Goal: Information Seeking & Learning: Learn about a topic

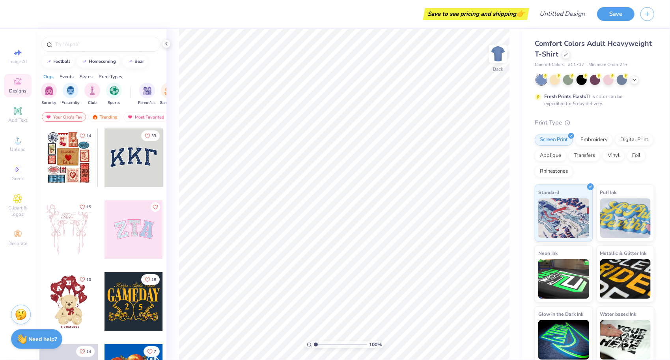
click at [81, 205] on icon "Like" at bounding box center [83, 207] width 6 height 6
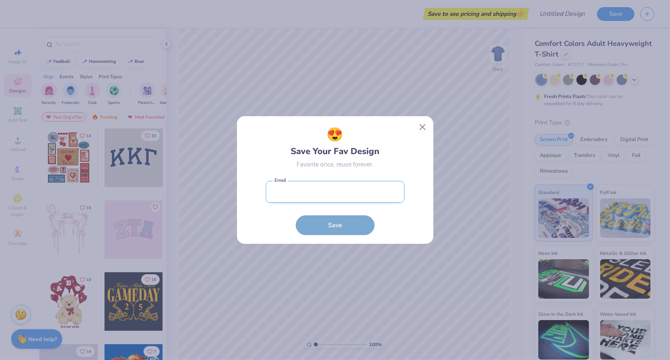
click at [295, 198] on input "email" at bounding box center [335, 192] width 139 height 22
type input "amingraldi48@gmail.com"
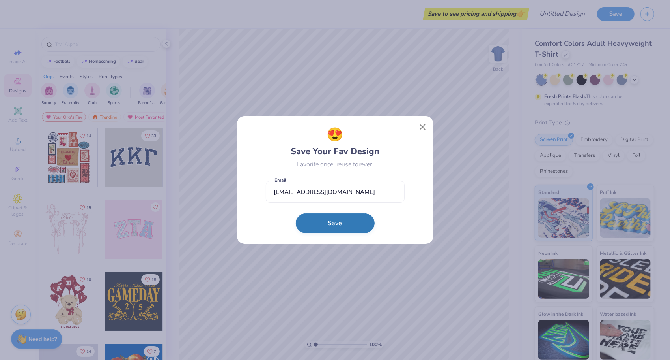
click at [314, 230] on button "Save" at bounding box center [335, 223] width 79 height 20
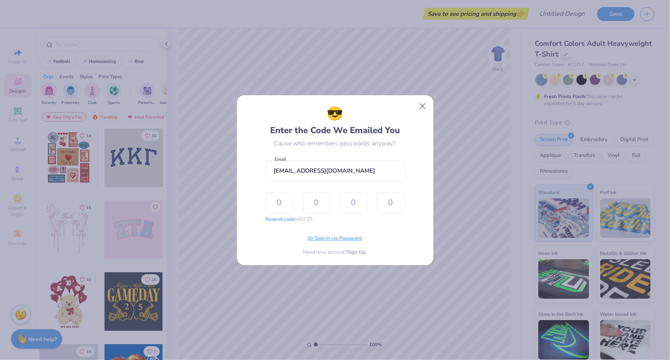
click at [339, 241] on span "Or Sign in via Password" at bounding box center [335, 238] width 54 height 8
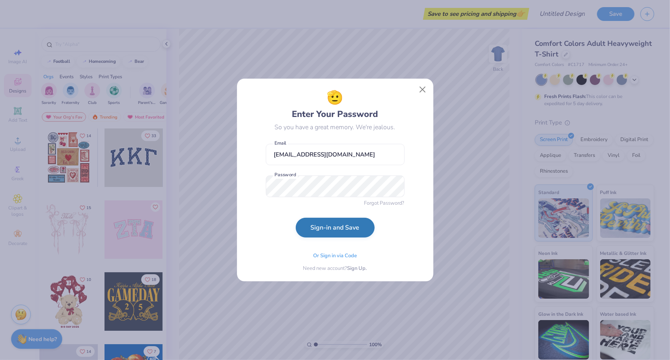
drag, startPoint x: 249, startPoint y: 240, endPoint x: 315, endPoint y: 228, distance: 67.3
click at [315, 228] on div "🫡 Enter Your Password So you have a great memory. We're jealous. amingraldi48@g…" at bounding box center [335, 180] width 179 height 185
click at [315, 228] on button "Sign-in and Save" at bounding box center [335, 227] width 79 height 20
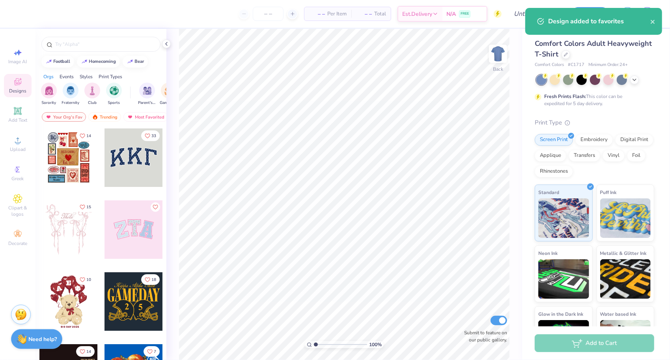
click at [86, 205] on span "15" at bounding box center [88, 207] width 5 height 4
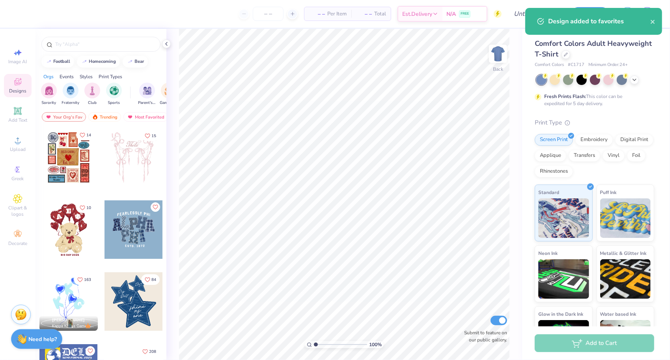
click at [80, 135] on icon "Like" at bounding box center [82, 135] width 5 height 4
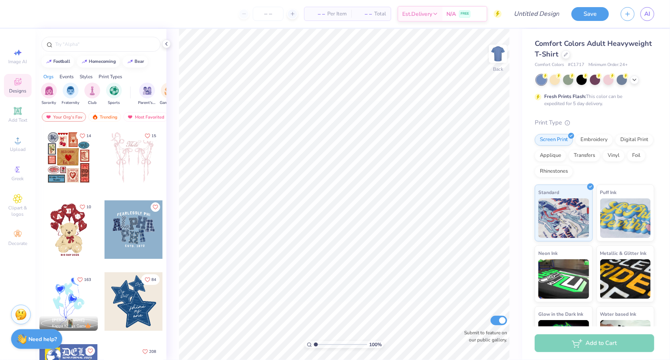
click at [86, 205] on span "10" at bounding box center [88, 207] width 5 height 4
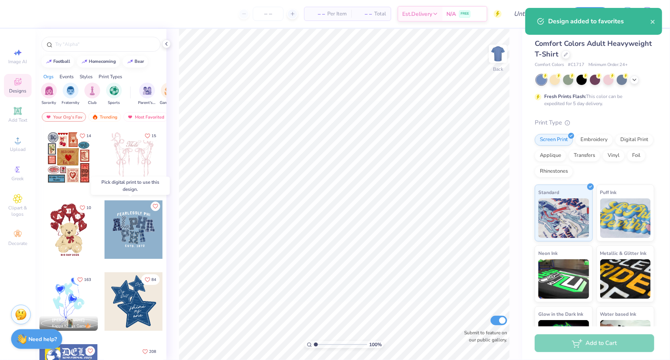
click at [152, 204] on icon "Like" at bounding box center [155, 206] width 6 height 6
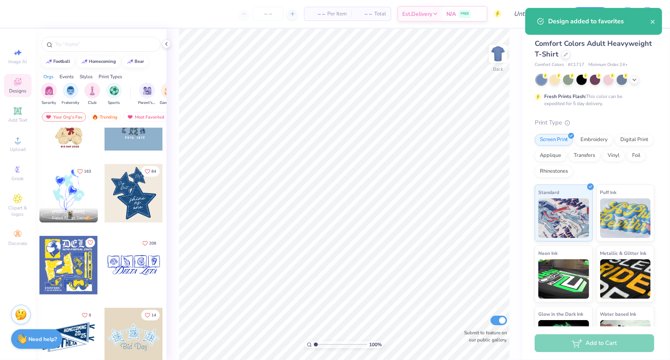
scroll to position [109, 0]
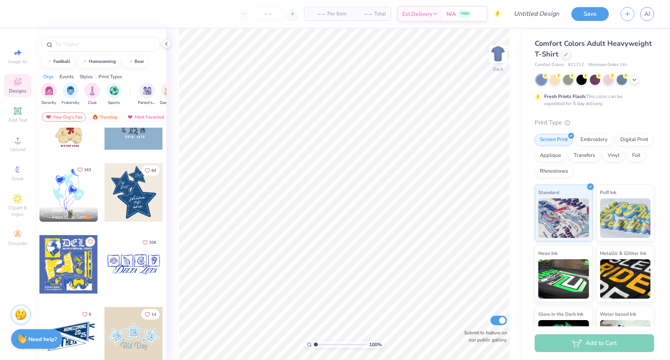
click at [79, 170] on icon "Like" at bounding box center [80, 169] width 5 height 4
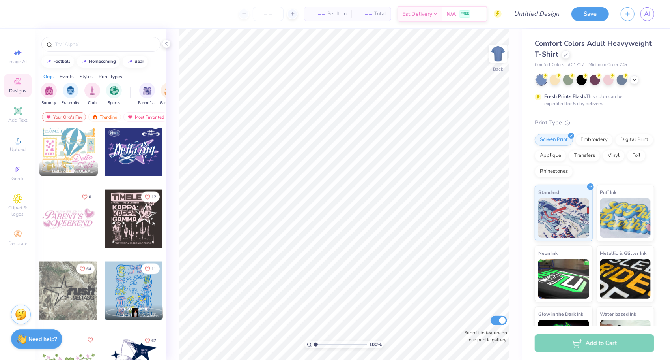
scroll to position [801, 0]
click at [82, 195] on icon "Like" at bounding box center [85, 196] width 6 height 6
click at [146, 191] on button "12" at bounding box center [150, 195] width 19 height 11
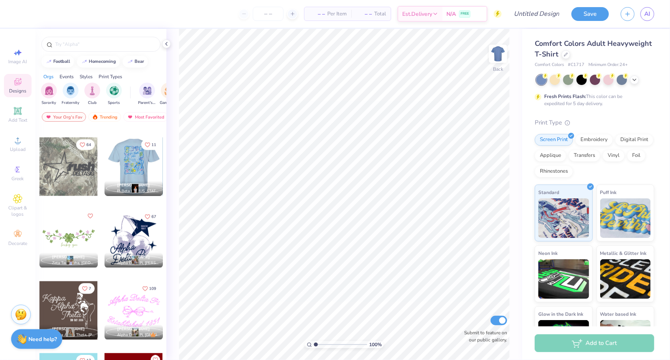
scroll to position [925, 0]
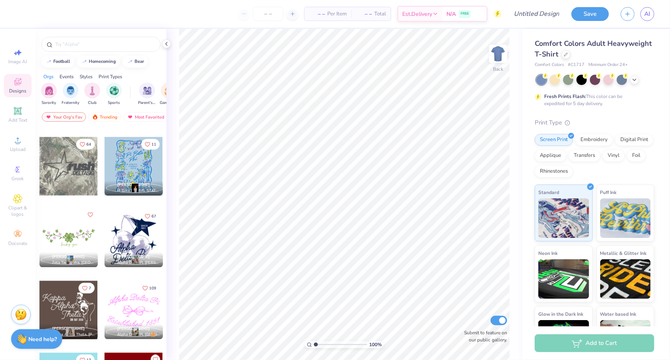
click at [88, 212] on icon "Like" at bounding box center [90, 215] width 6 height 6
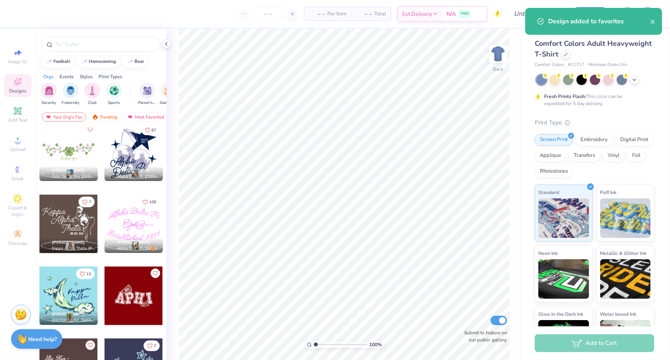
scroll to position [1032, 0]
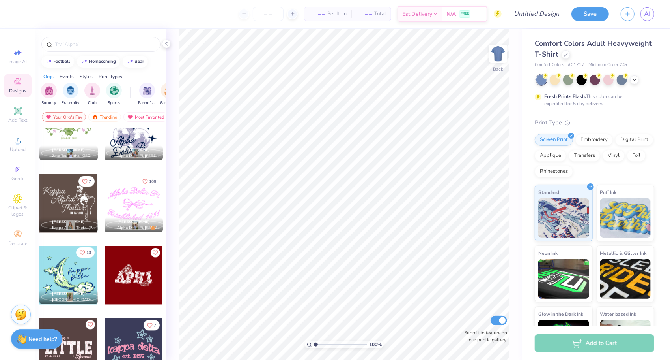
click at [82, 249] on button "13" at bounding box center [85, 252] width 19 height 11
click at [17, 77] on icon at bounding box center [17, 81] width 9 height 9
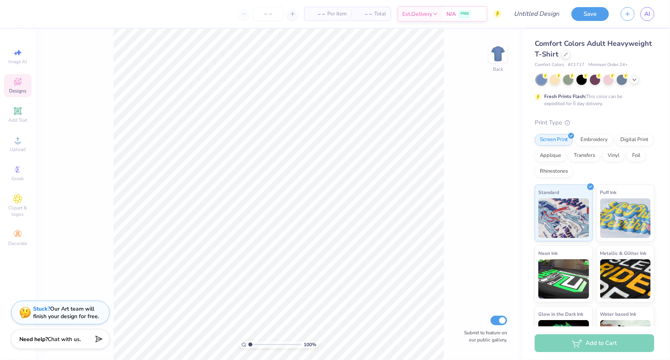
click at [14, 81] on icon at bounding box center [17, 81] width 7 height 7
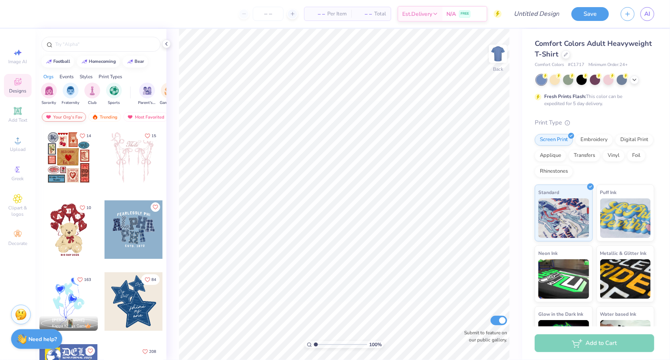
click at [65, 117] on div "Your Org's Fav" at bounding box center [64, 116] width 44 height 9
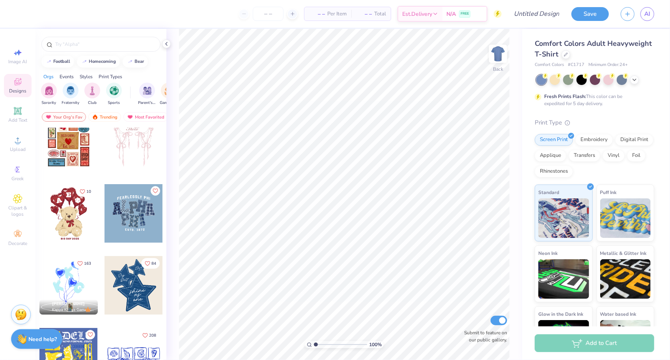
scroll to position [0, 0]
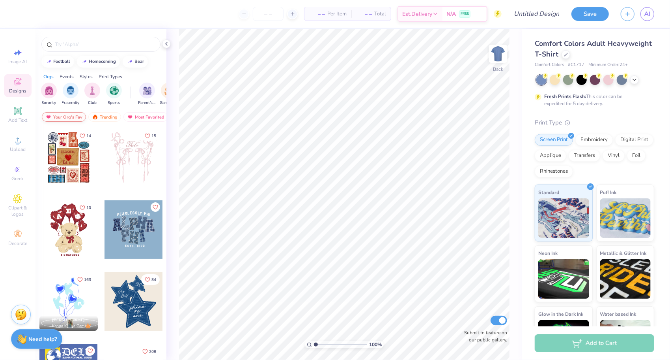
click at [71, 116] on div "Your Org's Fav" at bounding box center [64, 116] width 44 height 9
click at [81, 135] on icon "Like" at bounding box center [83, 135] width 6 height 6
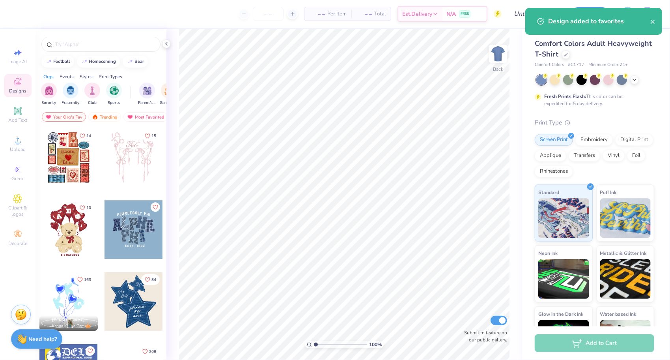
click at [552, 21] on div "Design added to favorites" at bounding box center [600, 21] width 102 height 9
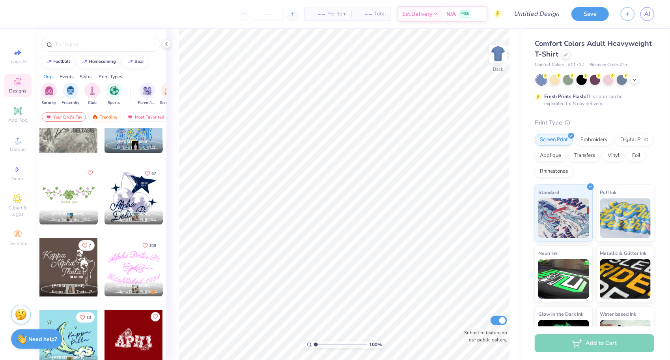
scroll to position [1032, 0]
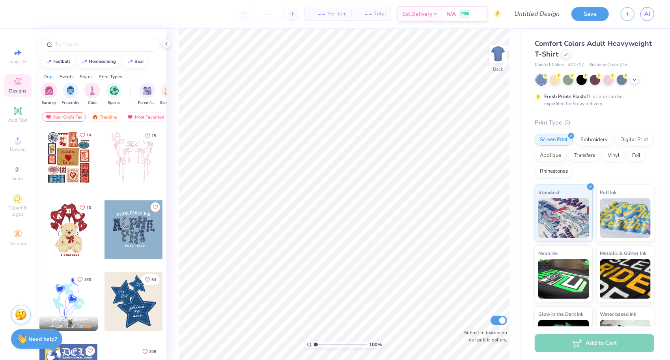
click at [76, 134] on button "14" at bounding box center [85, 134] width 19 height 11
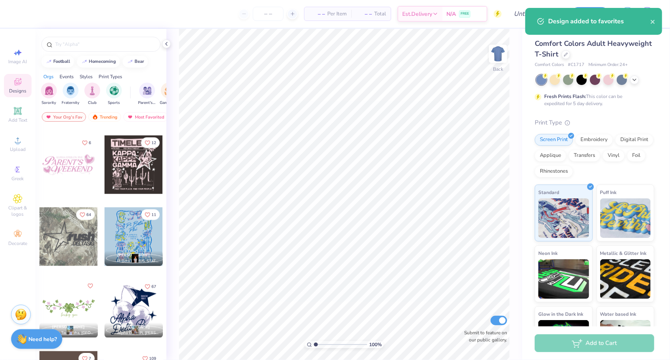
scroll to position [1032, 0]
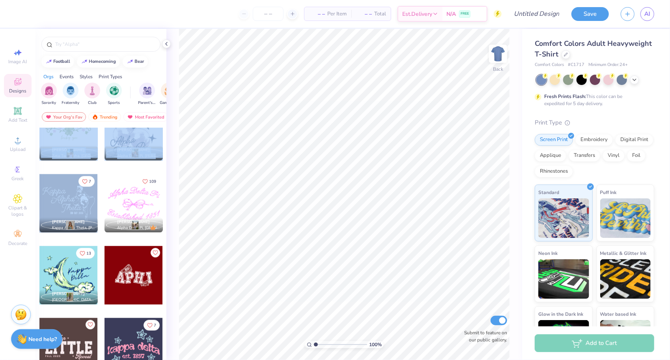
drag, startPoint x: 100, startPoint y: 232, endPoint x: 92, endPoint y: 182, distance: 50.3
click at [646, 16] on span "AI" at bounding box center [648, 13] width 6 height 9
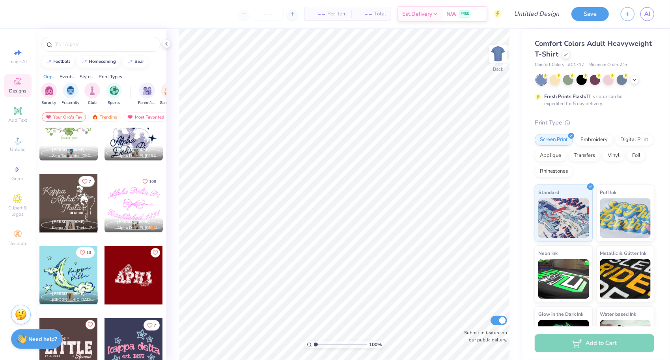
click at [83, 253] on button "13" at bounding box center [85, 252] width 19 height 11
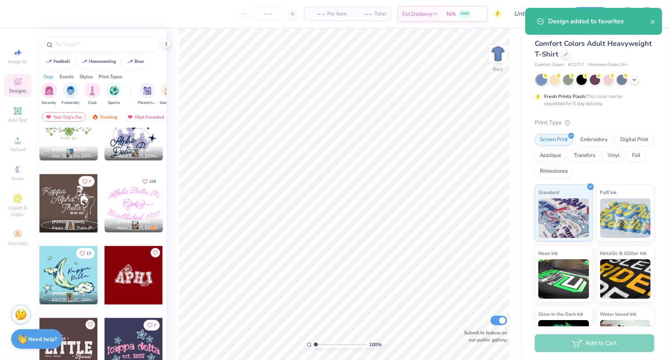
click at [83, 253] on button "13" at bounding box center [85, 253] width 19 height 11
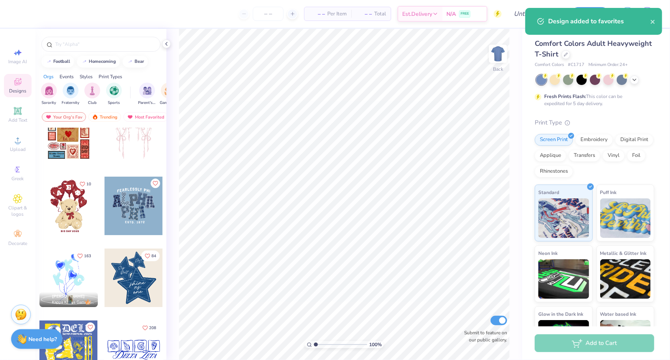
scroll to position [0, 0]
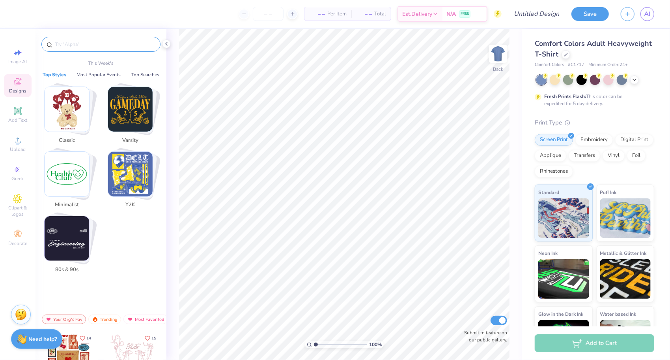
click at [69, 44] on input "text" at bounding box center [104, 44] width 101 height 8
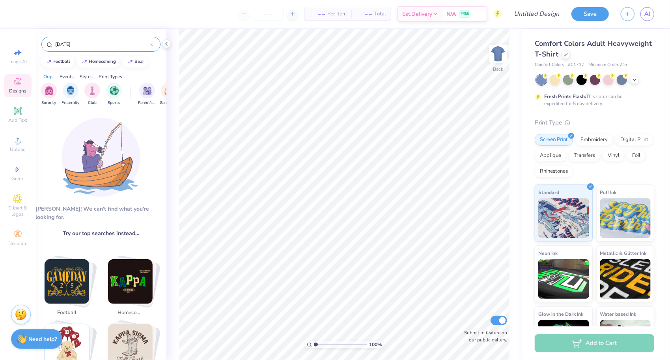
type input "[DATE]"
click at [102, 45] on input "[DATE]" at bounding box center [102, 44] width 96 height 8
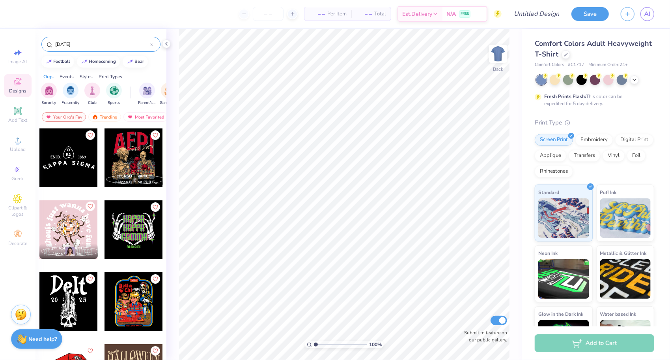
click at [88, 204] on icon "Like" at bounding box center [90, 206] width 6 height 6
click at [152, 205] on icon "Like" at bounding box center [155, 206] width 6 height 6
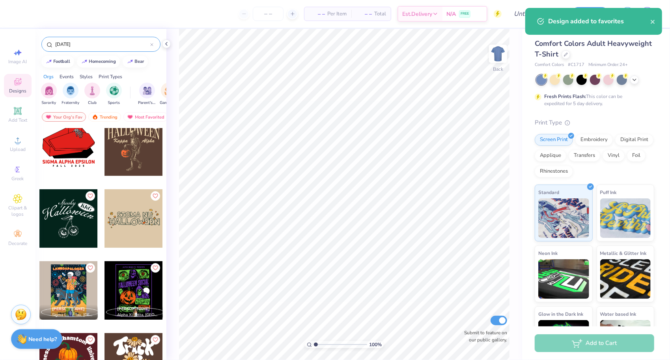
scroll to position [227, 0]
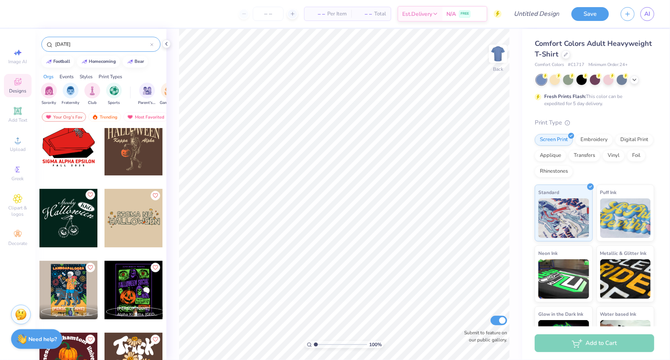
click at [87, 193] on icon "Like" at bounding box center [90, 195] width 6 height 6
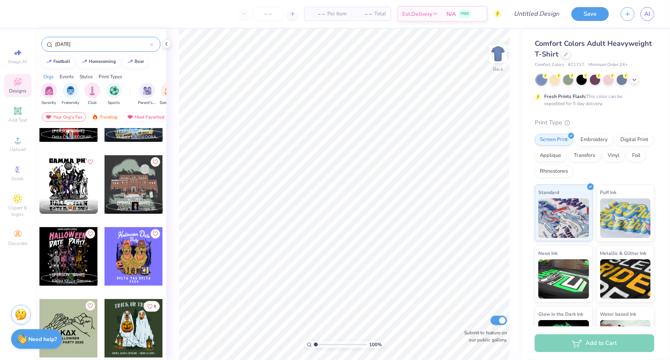
scroll to position [546, 0]
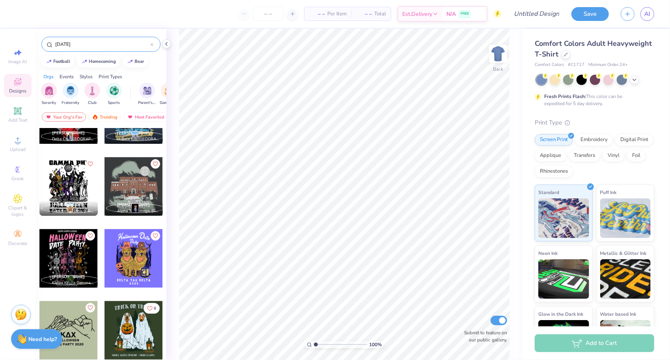
click at [84, 238] on div "[PERSON_NAME] Kappa Kappa Gamma, [US_STATE][GEOGRAPHIC_DATA]" at bounding box center [68, 257] width 59 height 59
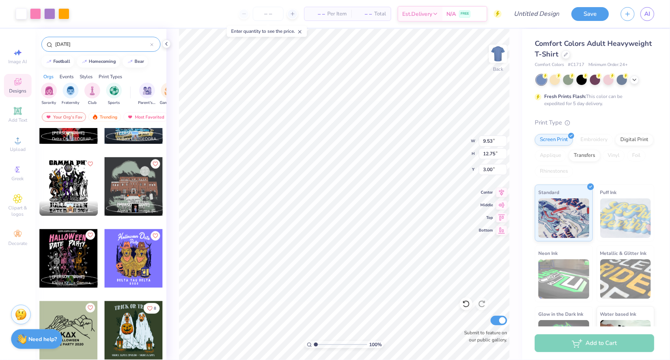
click at [88, 234] on icon "Like" at bounding box center [90, 235] width 6 height 6
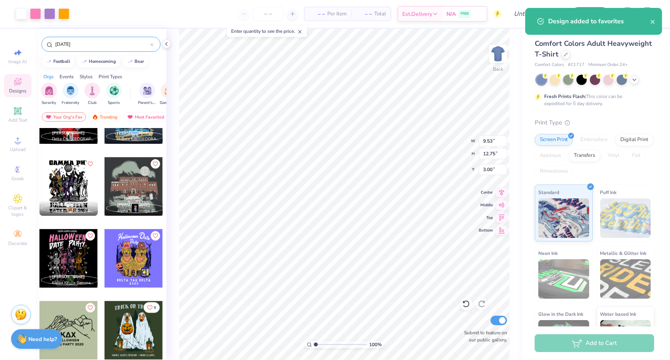
click at [154, 307] on button "8" at bounding box center [152, 307] width 16 height 11
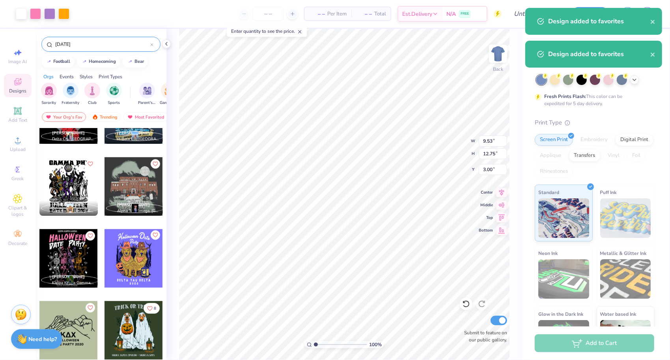
click at [152, 234] on icon "Like" at bounding box center [155, 235] width 6 height 6
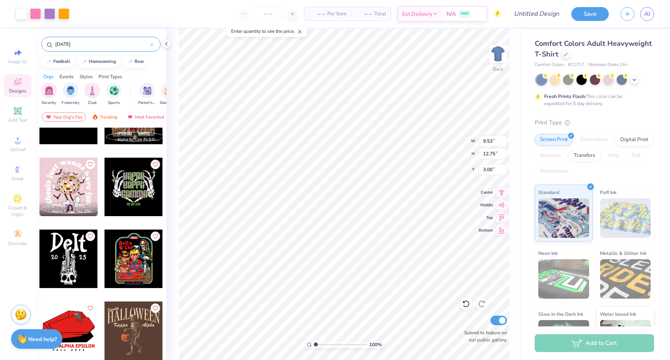
scroll to position [0, 0]
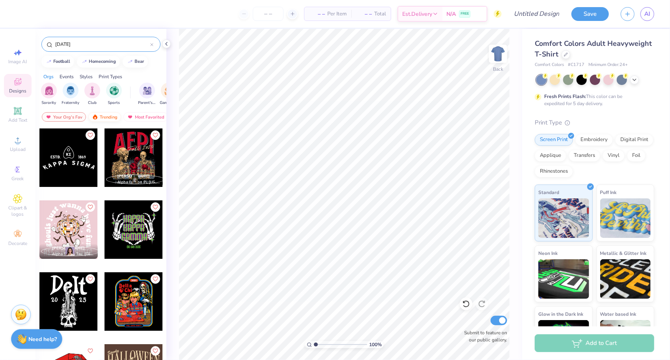
click at [109, 115] on div "Trending" at bounding box center [104, 116] width 33 height 9
click at [73, 114] on div "Your Org's Fav" at bounding box center [64, 116] width 44 height 9
click at [153, 45] on icon at bounding box center [152, 44] width 2 height 2
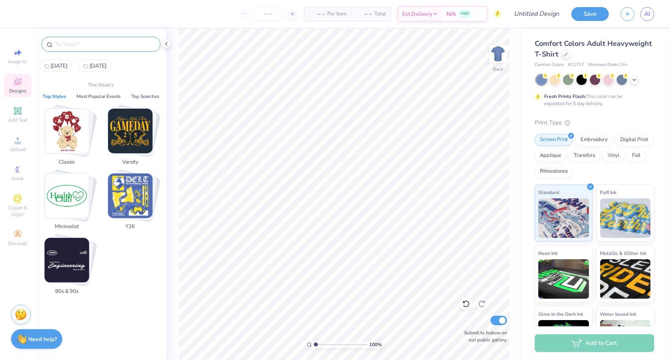
click at [100, 47] on input "text" at bounding box center [104, 44] width 101 height 8
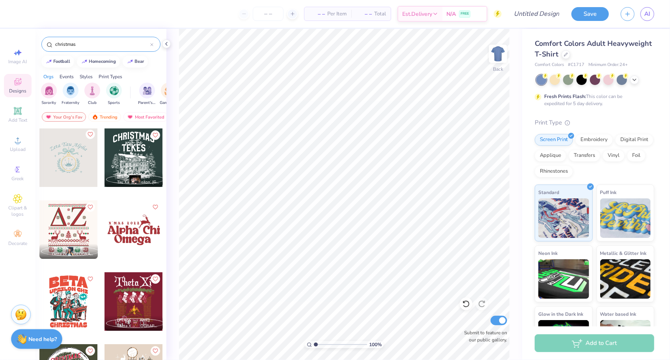
type input "christmas"
click at [87, 133] on icon "Like" at bounding box center [90, 134] width 6 height 6
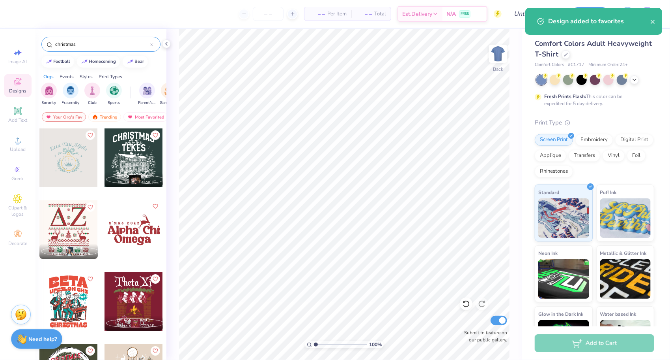
click at [152, 206] on icon "Like" at bounding box center [155, 206] width 6 height 6
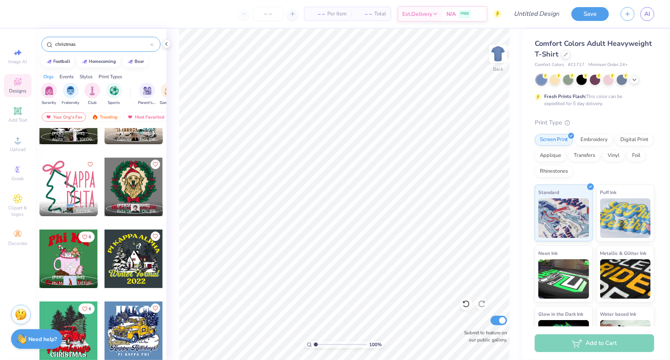
scroll to position [281, 0]
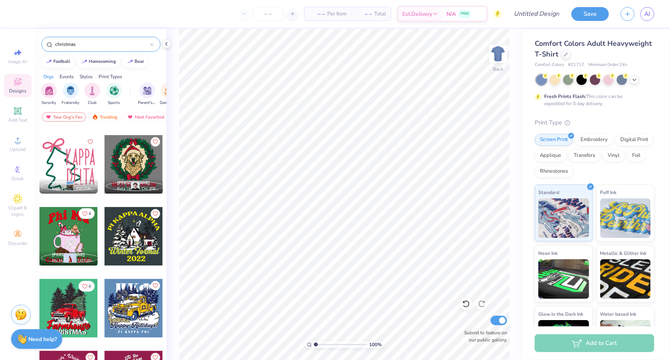
click at [82, 212] on icon "Like" at bounding box center [85, 214] width 6 height 6
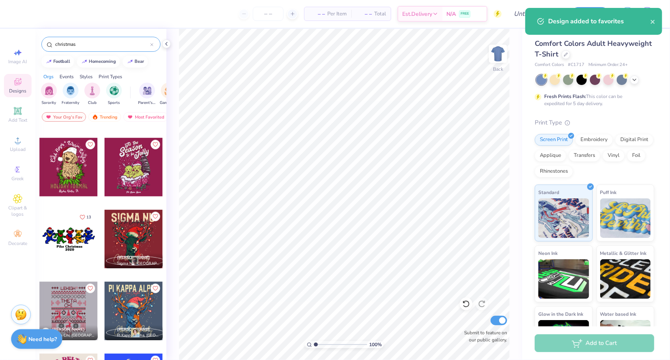
scroll to position [529, 0]
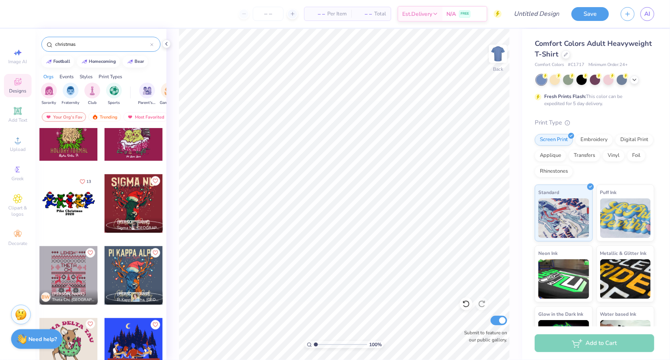
click at [88, 321] on icon "Like" at bounding box center [90, 324] width 6 height 6
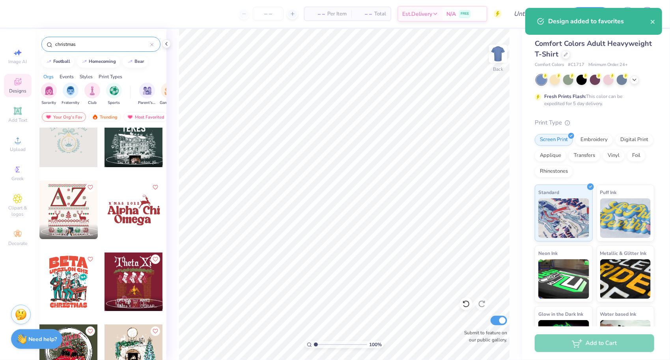
scroll to position [0, 0]
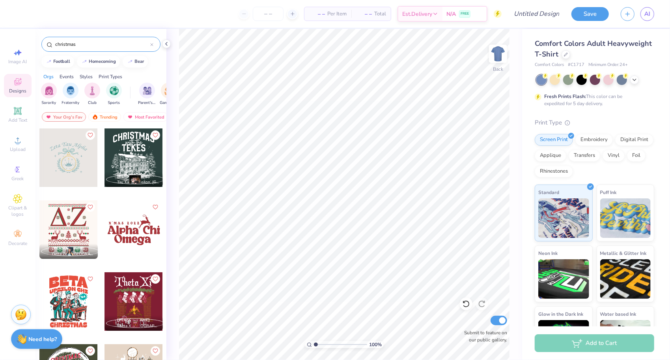
click at [154, 45] on div "christmas" at bounding box center [100, 44] width 119 height 15
click at [19, 173] on icon at bounding box center [17, 169] width 9 height 9
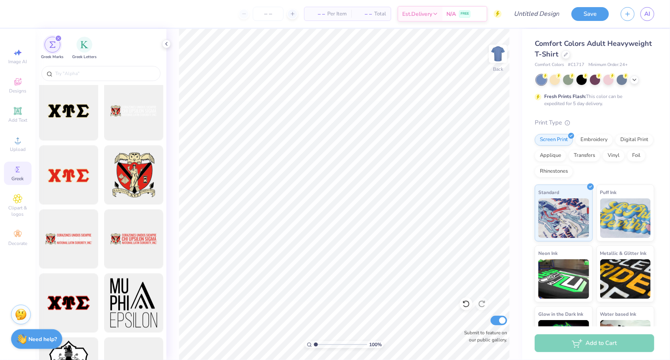
scroll to position [721, 0]
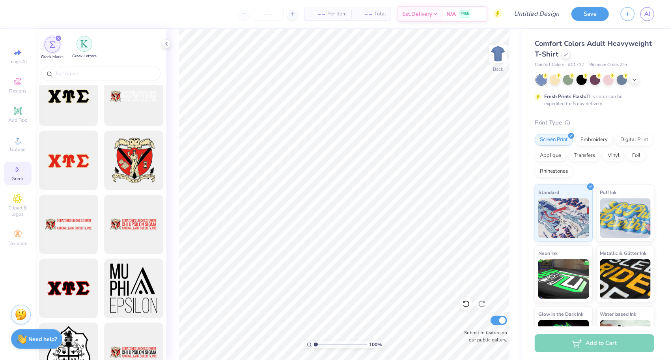
click at [84, 51] on div "filter for Greek Letters" at bounding box center [85, 44] width 16 height 16
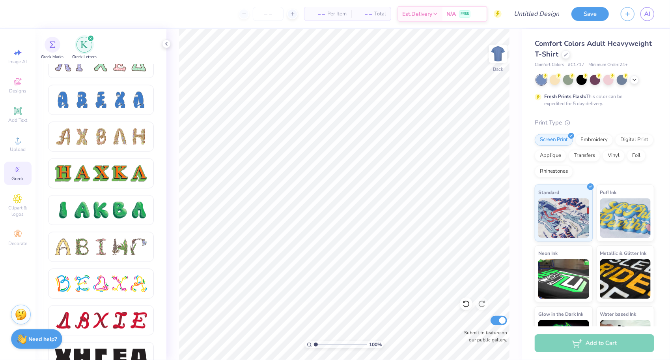
scroll to position [36, 0]
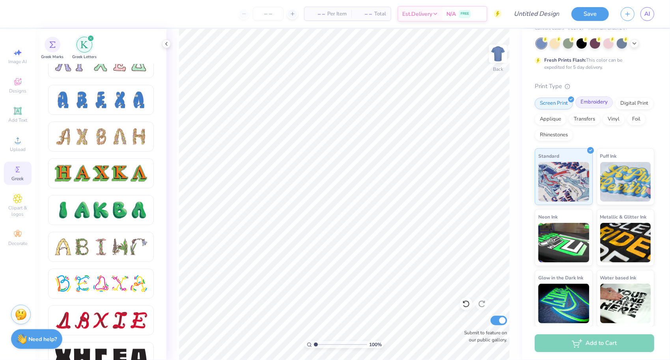
click at [592, 101] on div "Embroidery" at bounding box center [594, 102] width 37 height 12
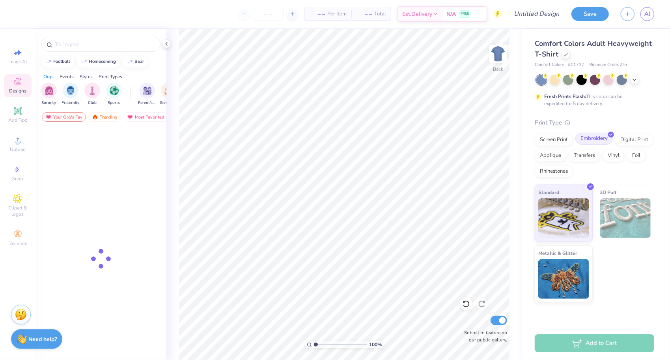
scroll to position [0, 0]
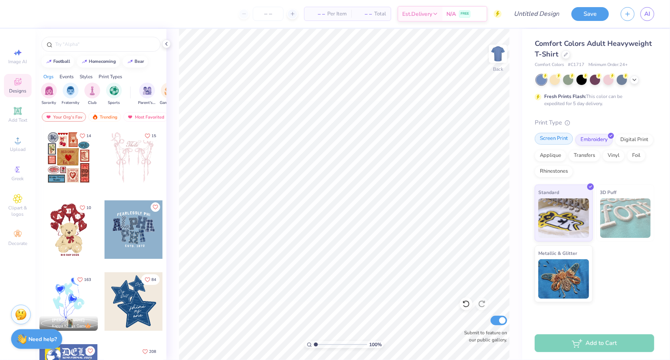
click at [553, 141] on div "Screen Print" at bounding box center [554, 139] width 38 height 12
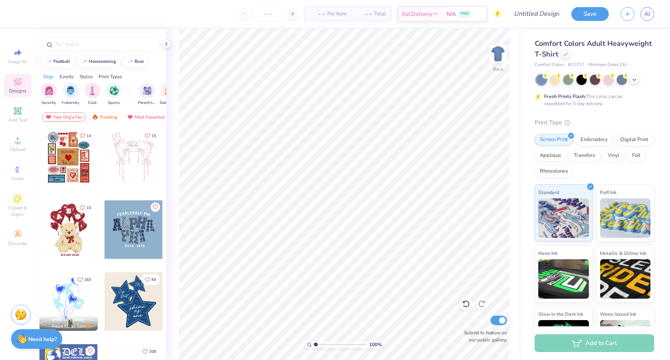
click at [20, 88] on span "Designs" at bounding box center [17, 91] width 17 height 6
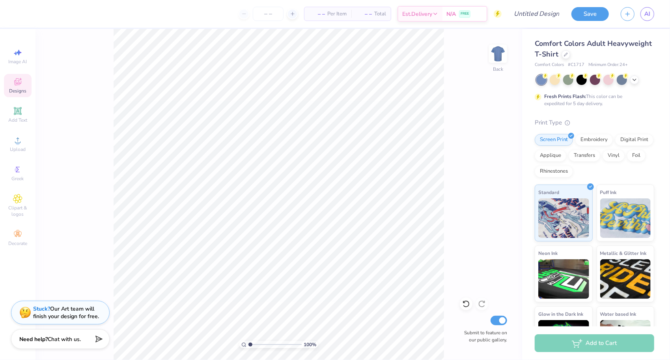
click at [24, 95] on div "Designs" at bounding box center [18, 85] width 28 height 23
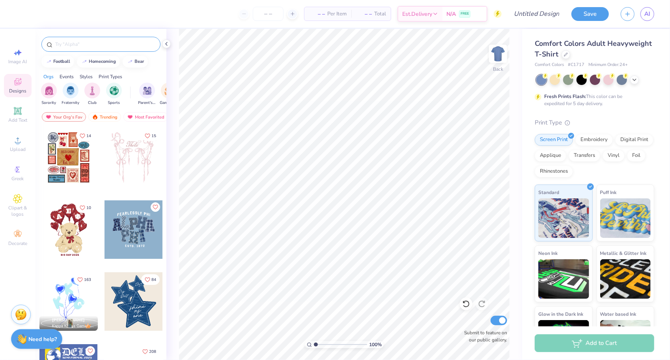
click at [90, 40] on input "text" at bounding box center [104, 44] width 101 height 8
type input "winter"
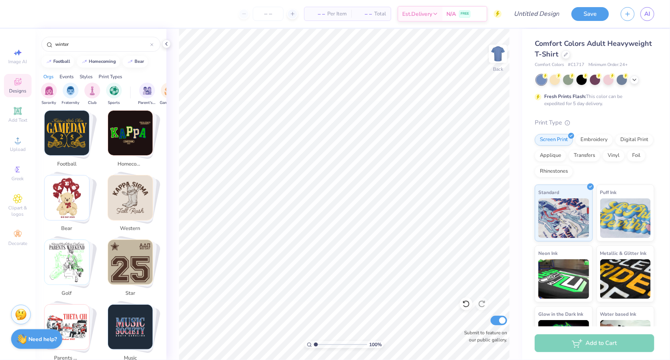
scroll to position [144, 2]
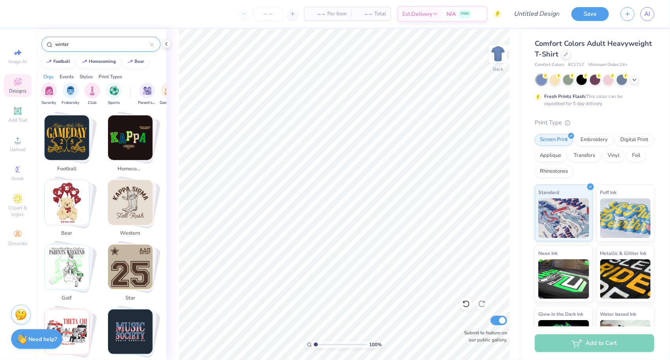
click at [86, 47] on input "winter" at bounding box center [102, 44] width 96 height 8
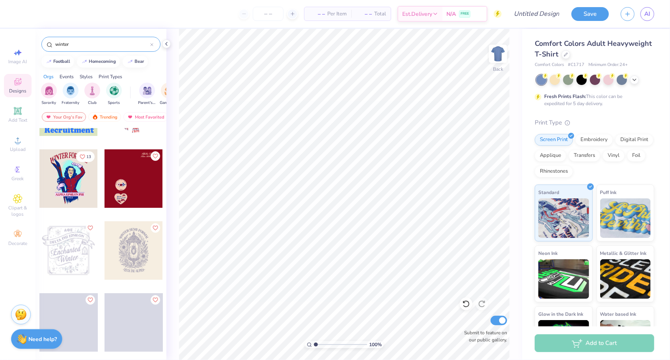
scroll to position [194, 0]
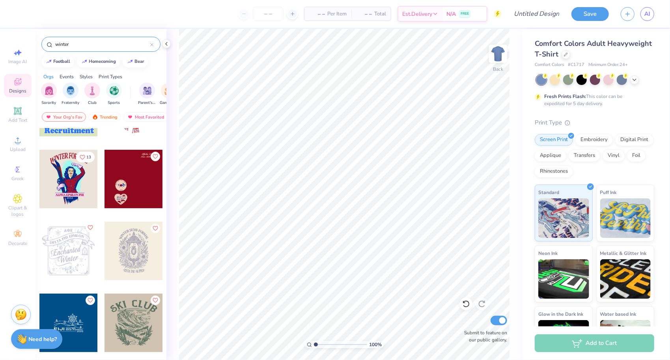
click at [87, 229] on icon "Like" at bounding box center [90, 228] width 6 height 6
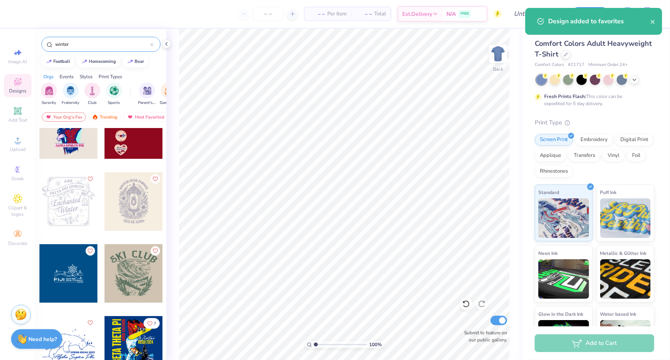
scroll to position [244, 0]
click at [157, 176] on div at bounding box center [134, 201] width 58 height 58
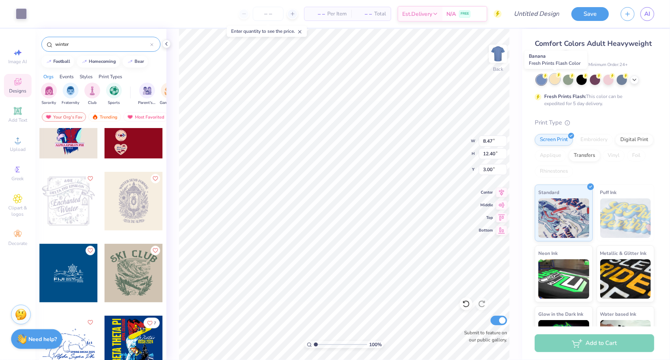
click at [553, 84] on div at bounding box center [555, 79] width 10 height 10
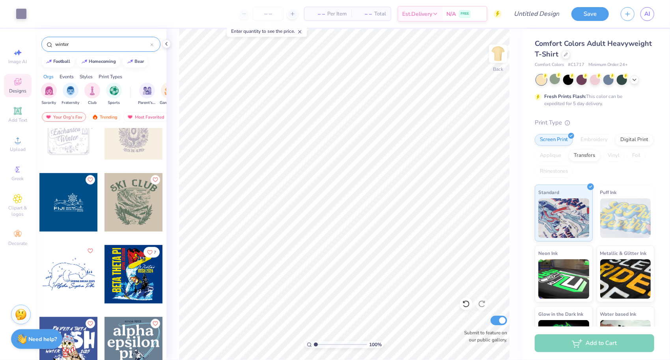
click at [88, 250] on icon "Like" at bounding box center [90, 251] width 6 height 6
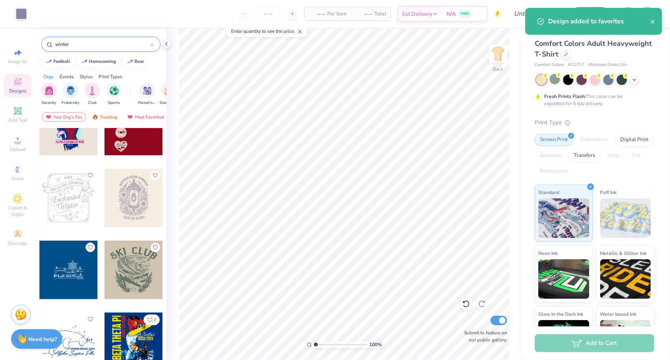
scroll to position [245, 0]
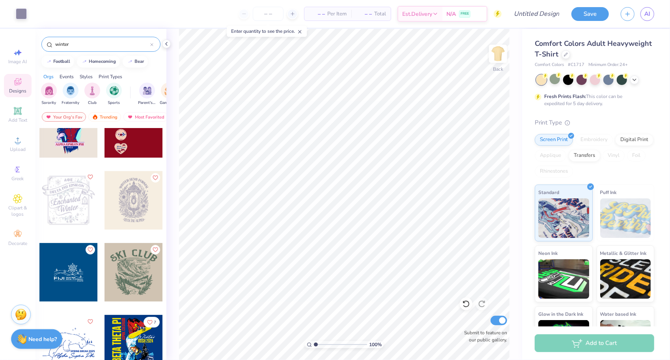
click at [87, 176] on icon "Like" at bounding box center [90, 177] width 6 height 6
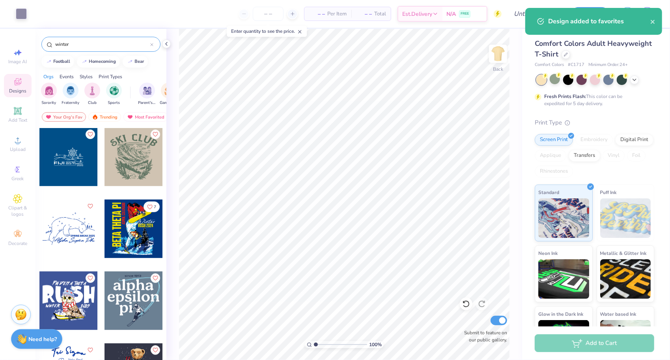
scroll to position [360, 0]
click at [153, 277] on icon "Like" at bounding box center [155, 277] width 6 height 6
click at [88, 275] on icon "Like" at bounding box center [90, 277] width 6 height 6
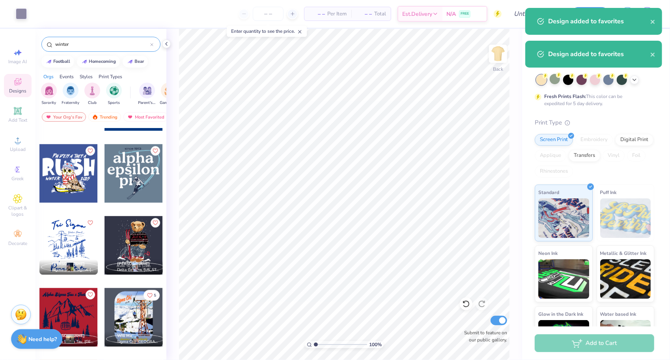
scroll to position [491, 0]
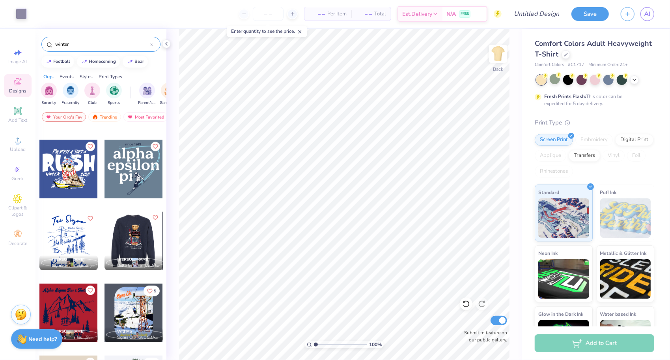
click at [152, 217] on icon "Like" at bounding box center [155, 218] width 6 height 6
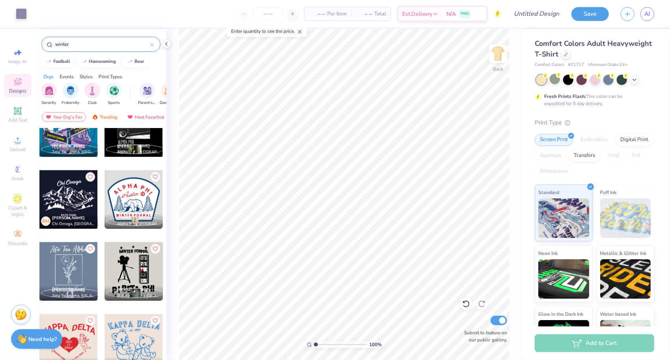
scroll to position [820, 0]
click at [120, 224] on span "Alpha Phi, [GEOGRAPHIC_DATA][US_STATE]" at bounding box center [138, 224] width 43 height 6
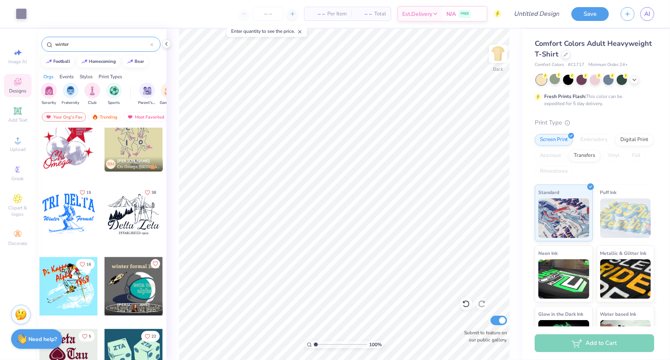
scroll to position [1165, 0]
click at [86, 190] on span "15" at bounding box center [88, 191] width 5 height 4
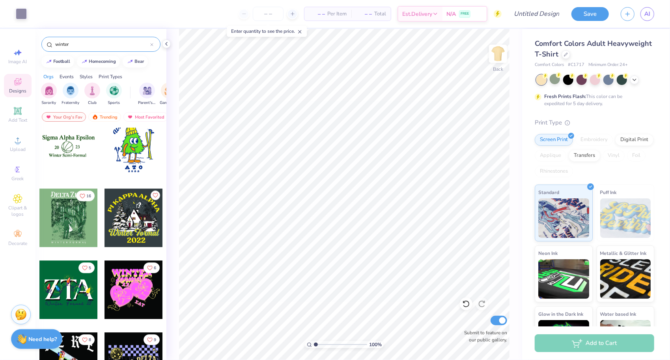
scroll to position [1449, 0]
click at [82, 266] on icon "Like" at bounding box center [85, 267] width 6 height 6
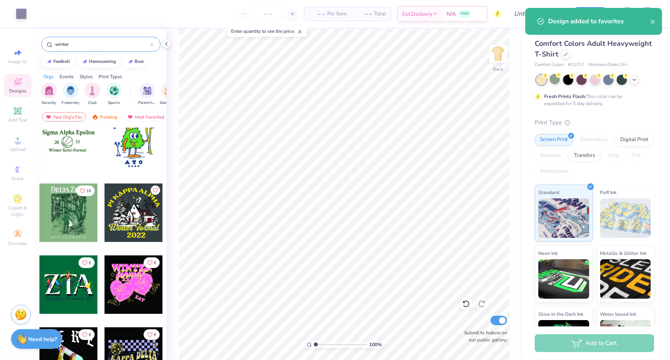
scroll to position [1454, 0]
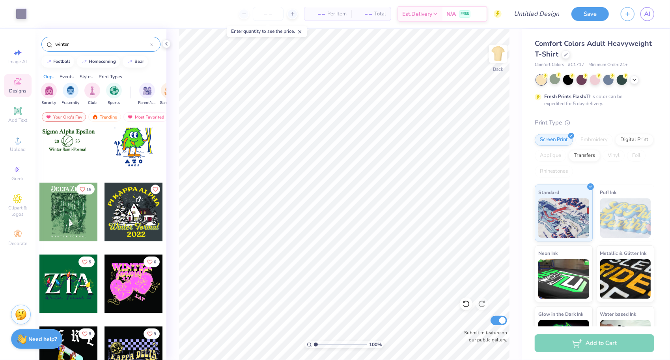
click at [83, 188] on button "16" at bounding box center [85, 189] width 19 height 11
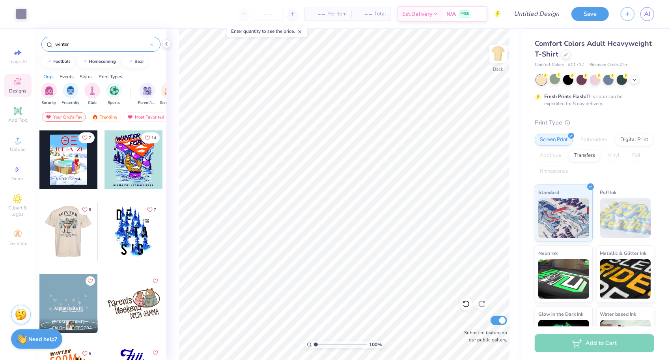
scroll to position [1955, 0]
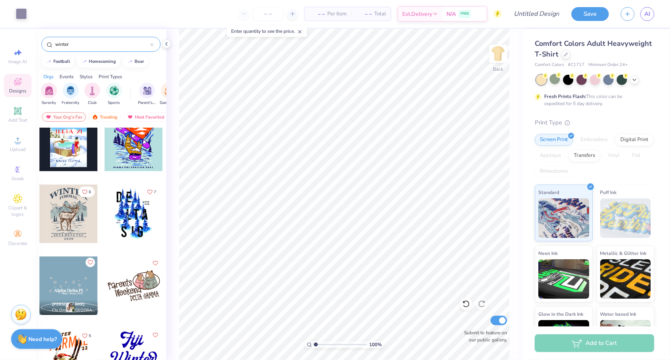
click at [88, 261] on icon "Like" at bounding box center [90, 262] width 6 height 6
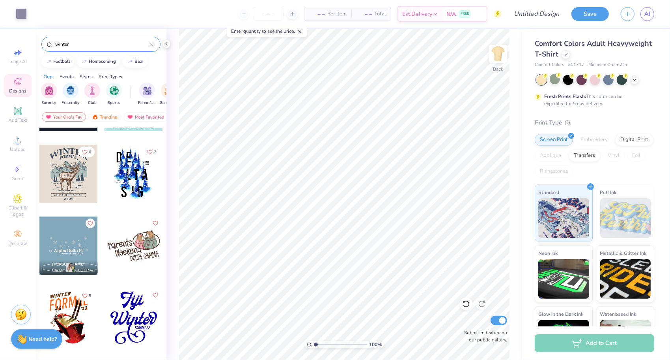
scroll to position [1994, 0]
click at [83, 154] on button "6" at bounding box center [87, 151] width 16 height 11
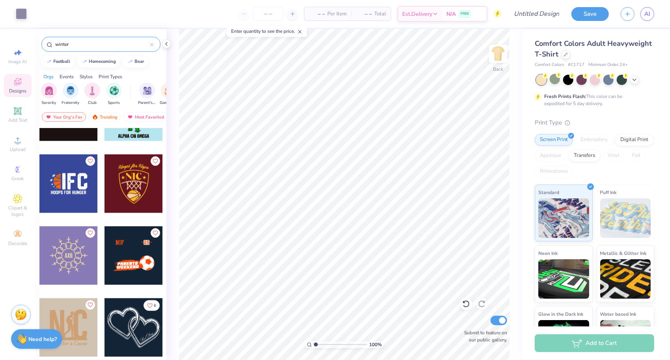
scroll to position [2971, 0]
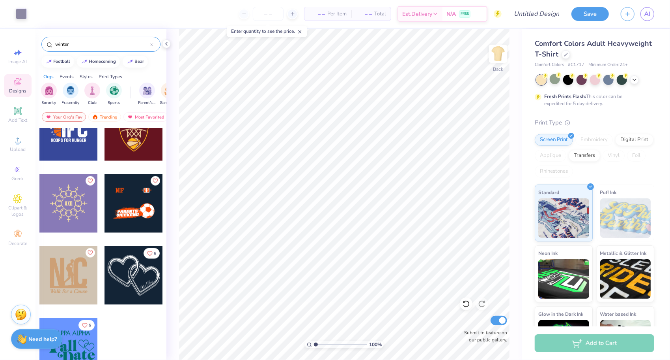
click at [153, 43] on icon at bounding box center [151, 44] width 3 height 3
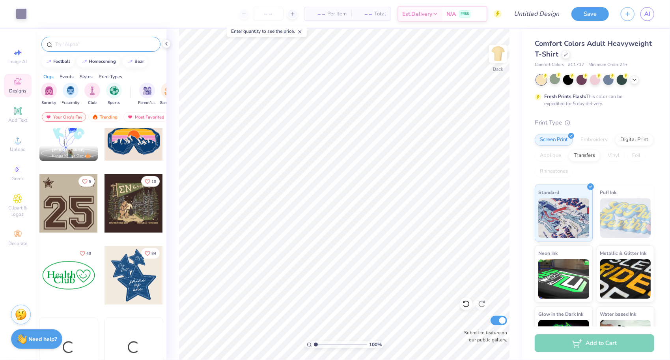
scroll to position [888, 0]
click at [107, 46] on input "text" at bounding box center [104, 44] width 101 height 8
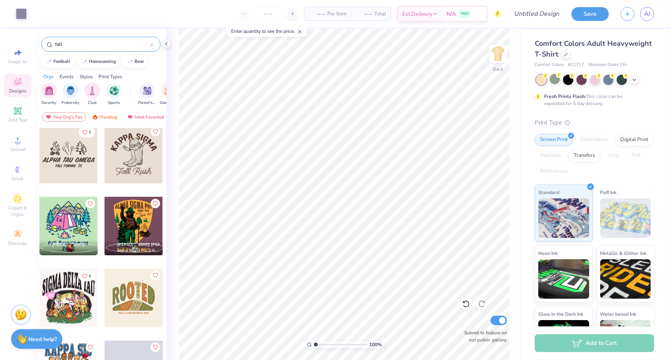
scroll to position [147, 0]
type input "fall"
click at [152, 131] on icon "Like" at bounding box center [155, 131] width 6 height 6
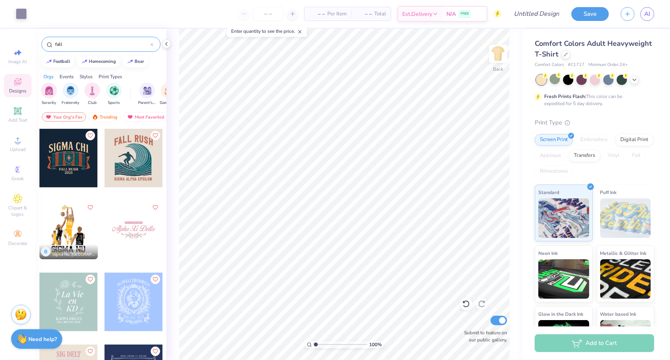
scroll to position [2155, 0]
click at [152, 206] on icon "Like" at bounding box center [155, 206] width 6 height 6
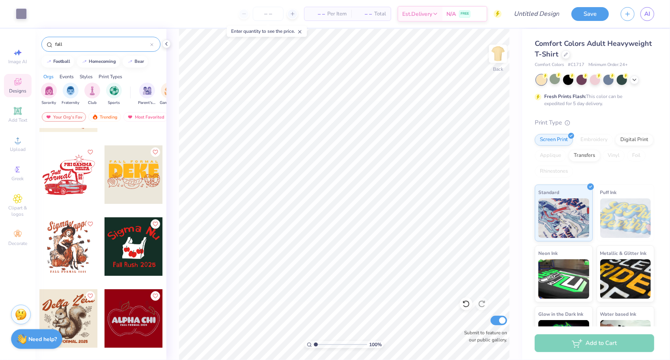
scroll to position [4221, 0]
click at [88, 221] on icon "Like" at bounding box center [90, 223] width 6 height 6
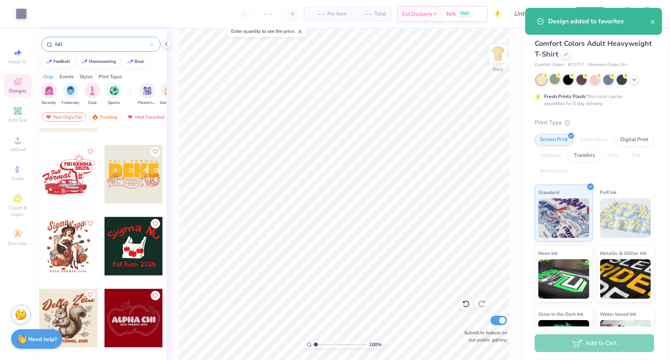
click at [87, 292] on icon "Like" at bounding box center [90, 295] width 6 height 6
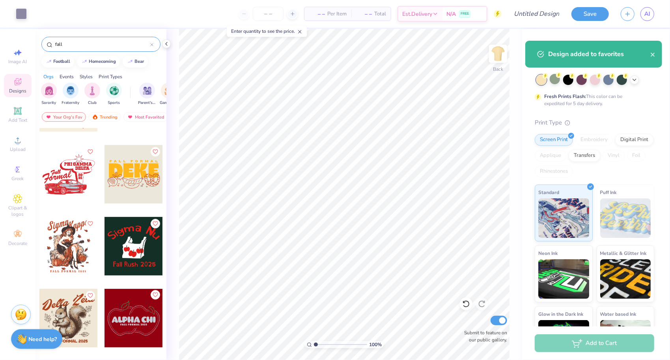
click at [155, 292] on icon "Like" at bounding box center [155, 295] width 6 height 6
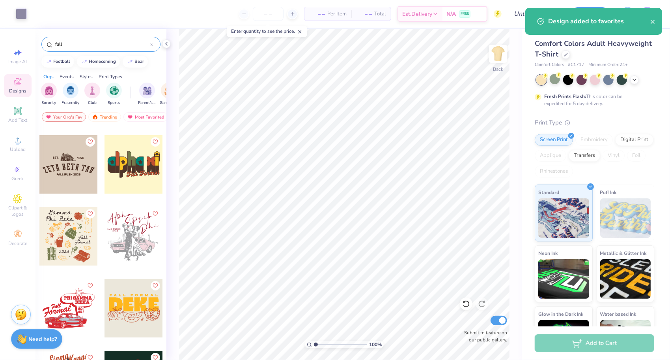
scroll to position [4087, 0]
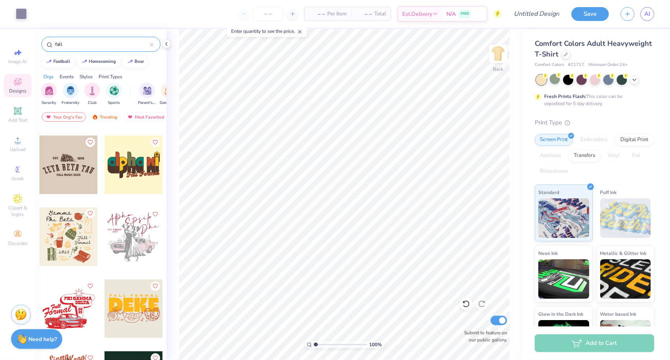
click at [87, 211] on icon "Like" at bounding box center [90, 213] width 6 height 6
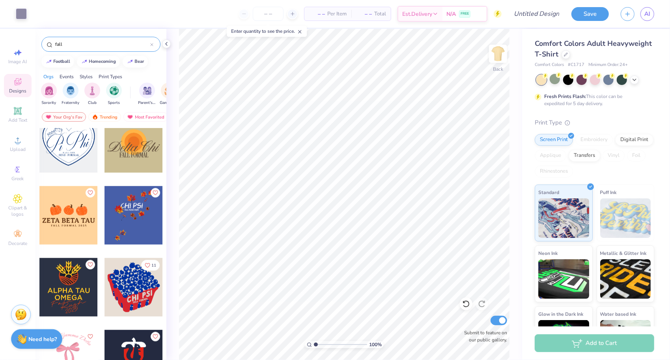
scroll to position [4541, 0]
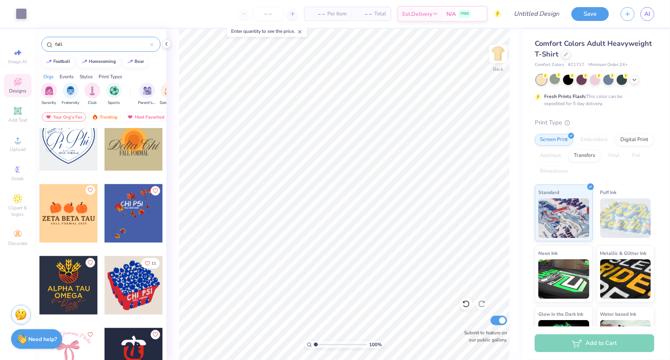
click at [88, 187] on icon "Like" at bounding box center [90, 190] width 6 height 6
click at [145, 260] on icon "Like" at bounding box center [148, 263] width 6 height 6
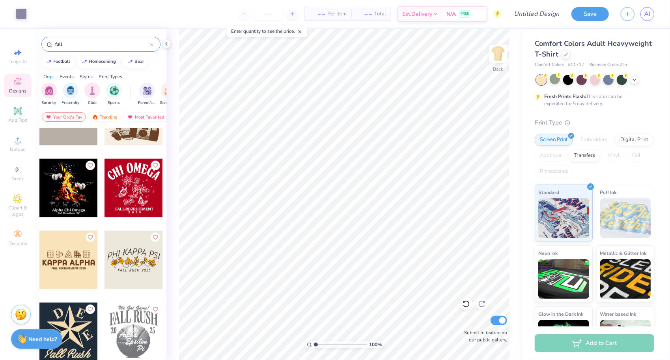
scroll to position [4857, 0]
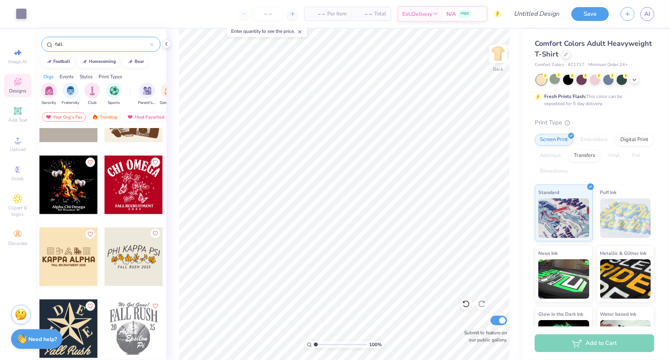
click at [152, 233] on icon "Like" at bounding box center [155, 233] width 6 height 6
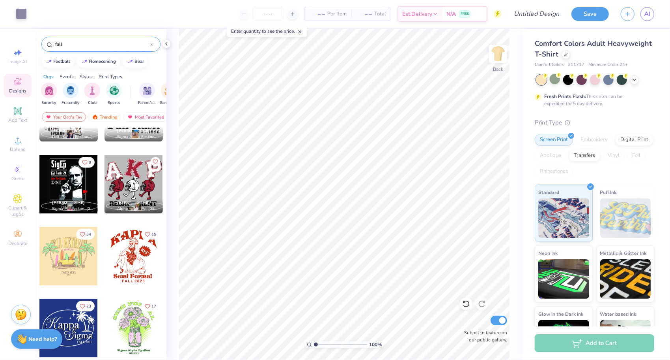
scroll to position [7587, 0]
click at [113, 290] on div "15" at bounding box center [133, 261] width 59 height 71
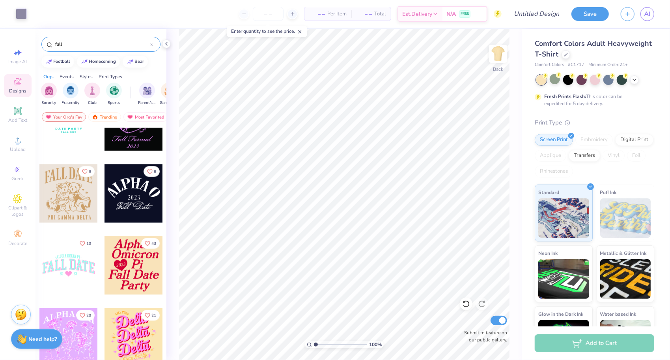
scroll to position [9231, 0]
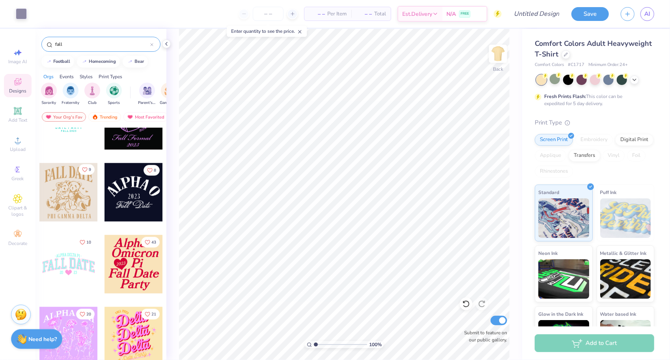
click at [89, 170] on span "9" at bounding box center [90, 169] width 2 height 4
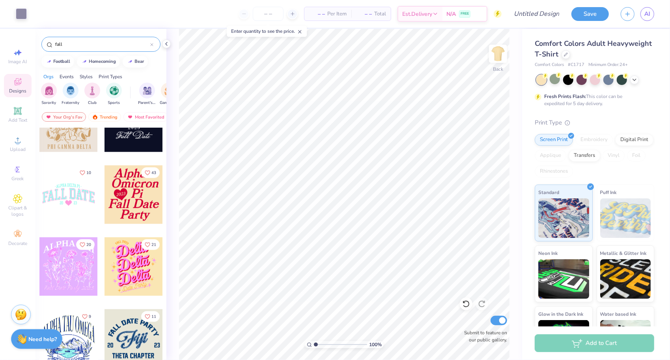
scroll to position [9301, 0]
click at [152, 170] on span "43" at bounding box center [154, 171] width 5 height 4
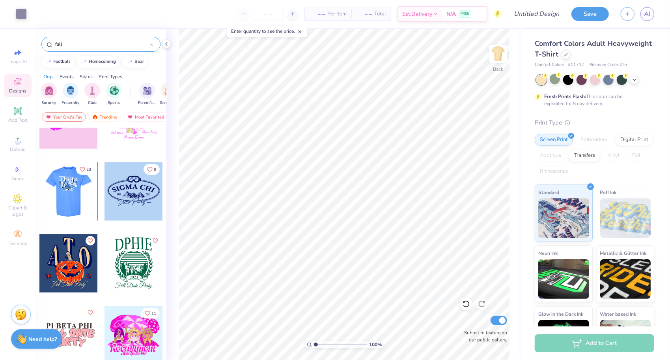
scroll to position [9734, 0]
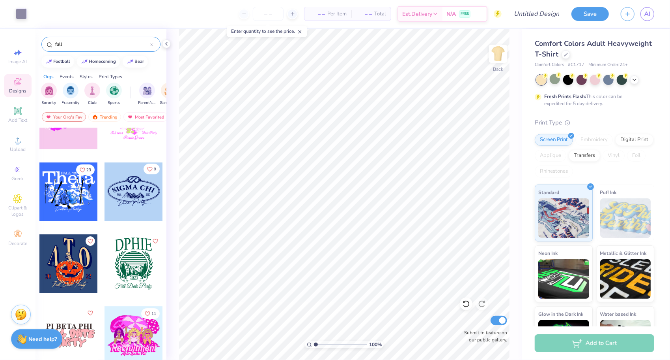
click at [147, 166] on icon "Like" at bounding box center [150, 169] width 6 height 6
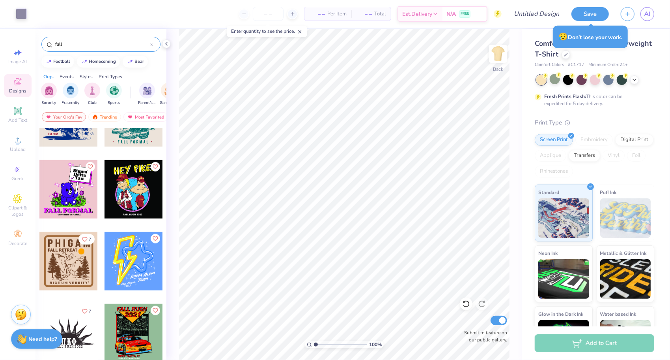
scroll to position [12470, 0]
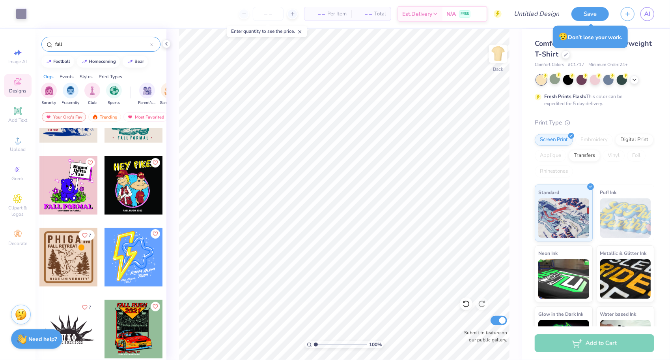
click at [153, 231] on icon "Like" at bounding box center [155, 234] width 6 height 6
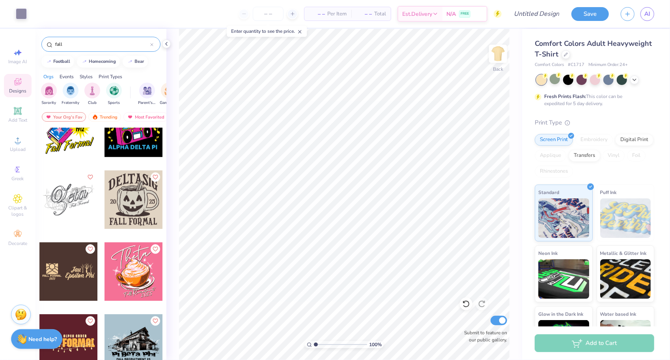
scroll to position [13676, 0]
click at [151, 179] on button "Like" at bounding box center [155, 175] width 9 height 9
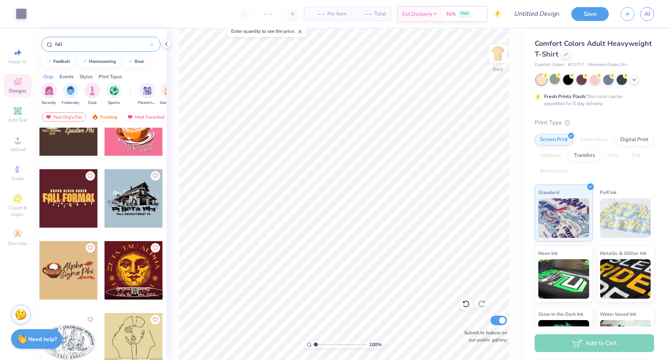
scroll to position [13822, 0]
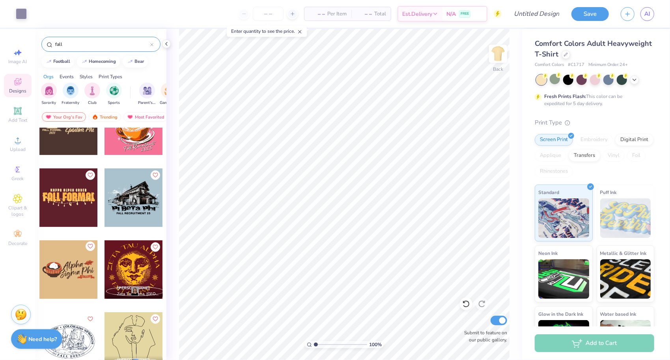
click at [87, 247] on icon "Like" at bounding box center [90, 246] width 6 height 6
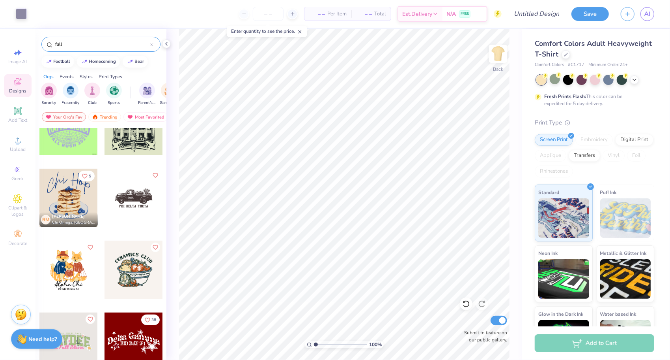
scroll to position [16338, 0]
